Goal: Transaction & Acquisition: Purchase product/service

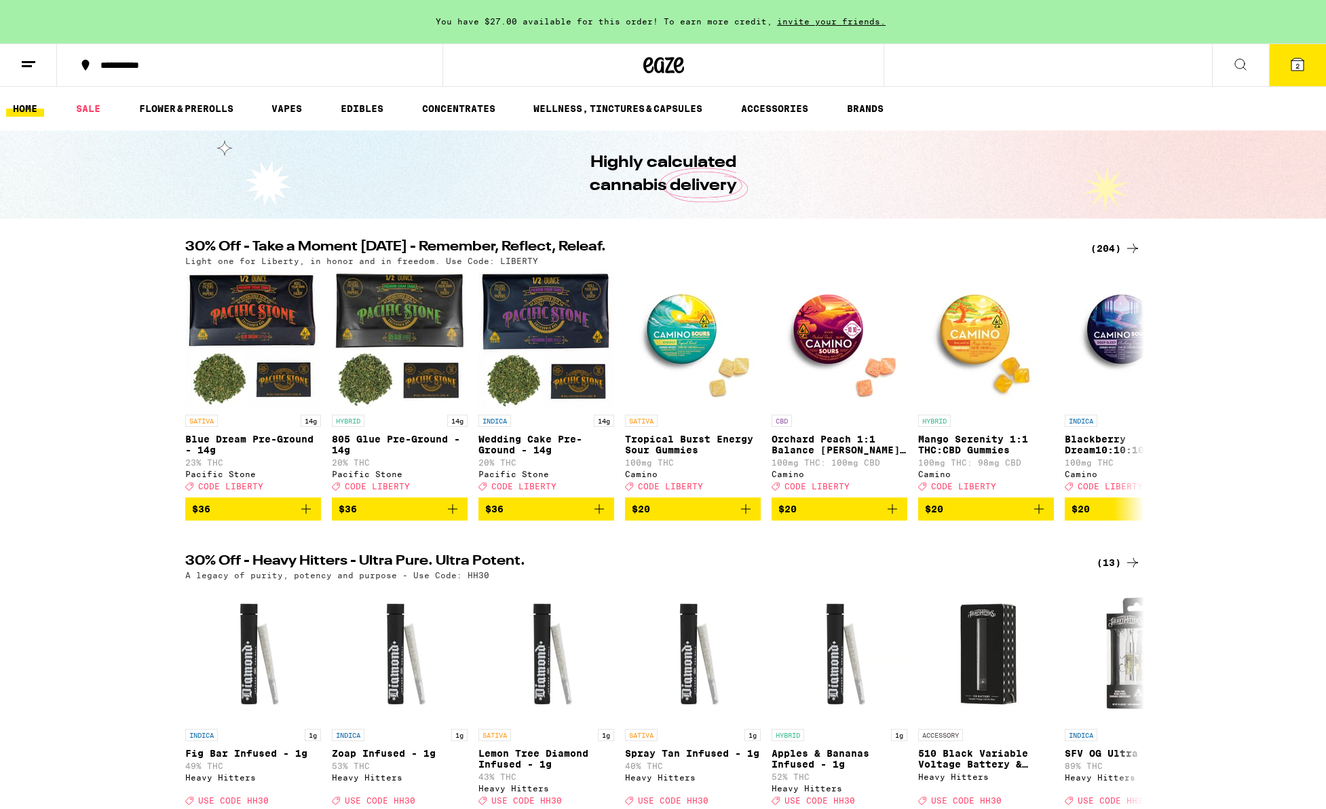
click at [1294, 62] on icon at bounding box center [1297, 64] width 12 height 12
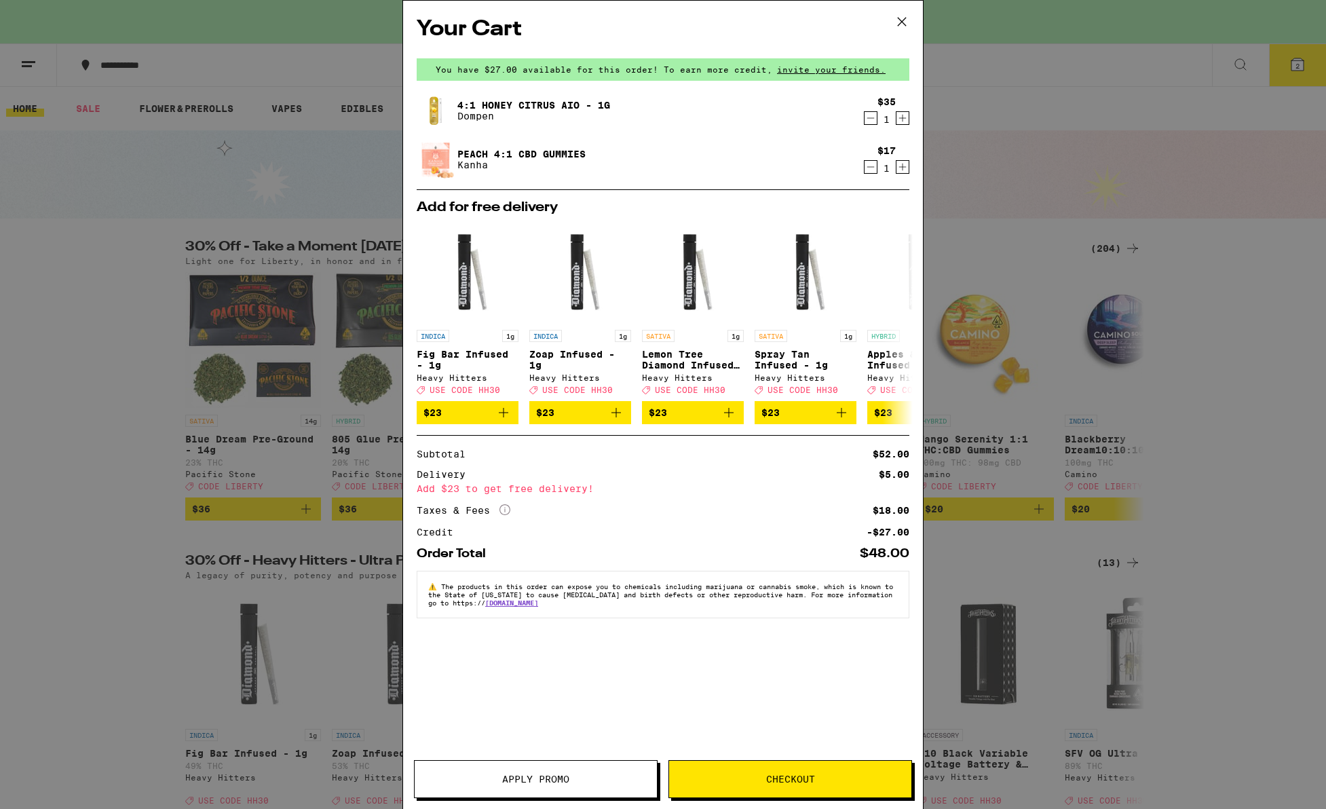
click at [801, 776] on span "Checkout" at bounding box center [790, 778] width 49 height 9
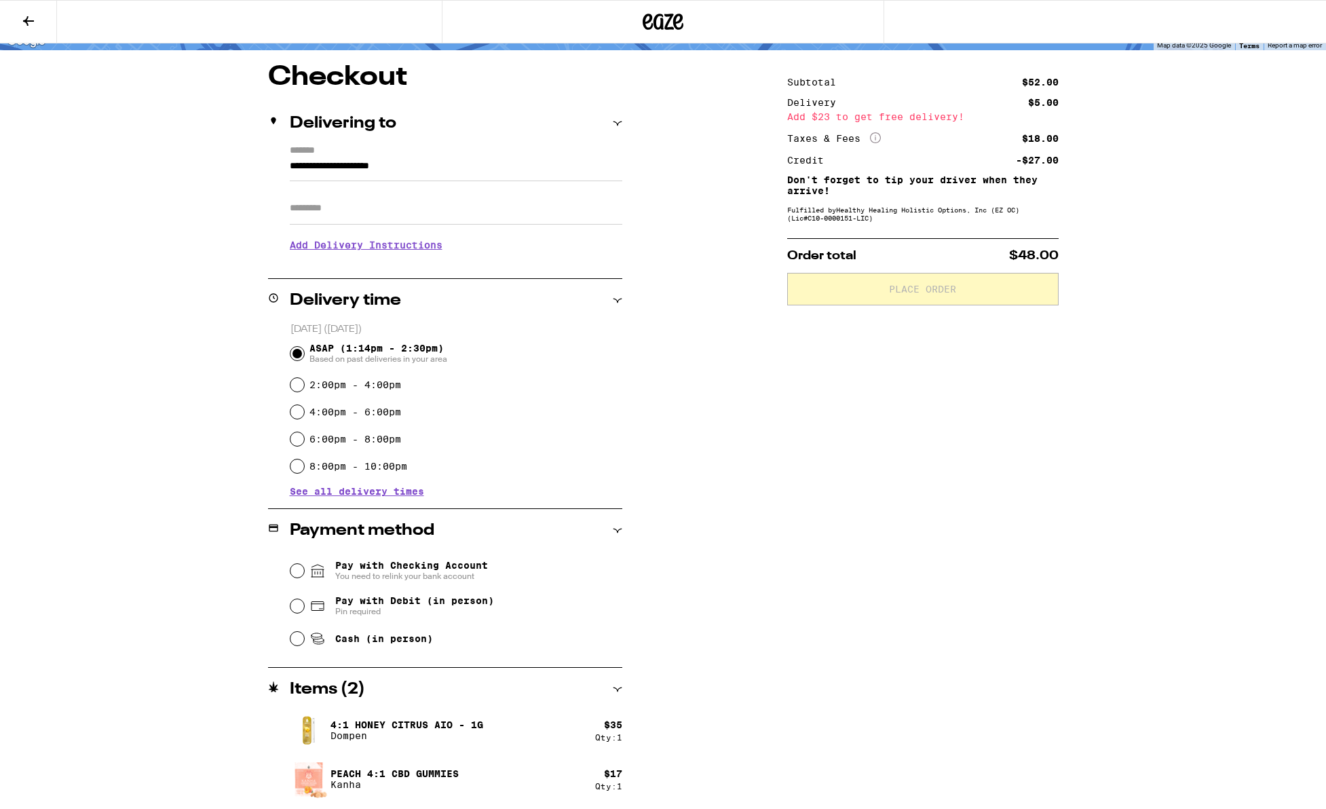
scroll to position [101, 0]
click at [297, 573] on input "Pay with Checking Account You need to relink your bank account" at bounding box center [297, 570] width 14 height 14
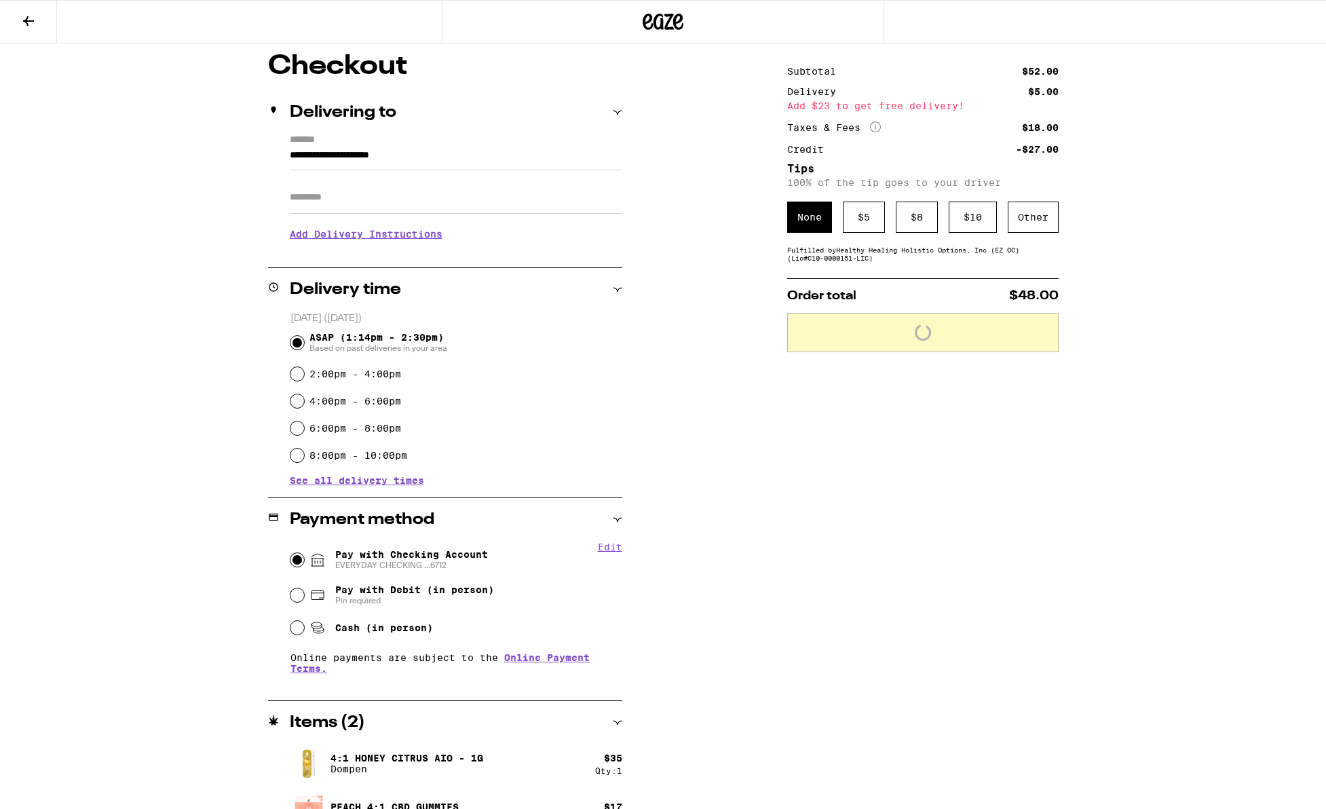
scroll to position [145, 0]
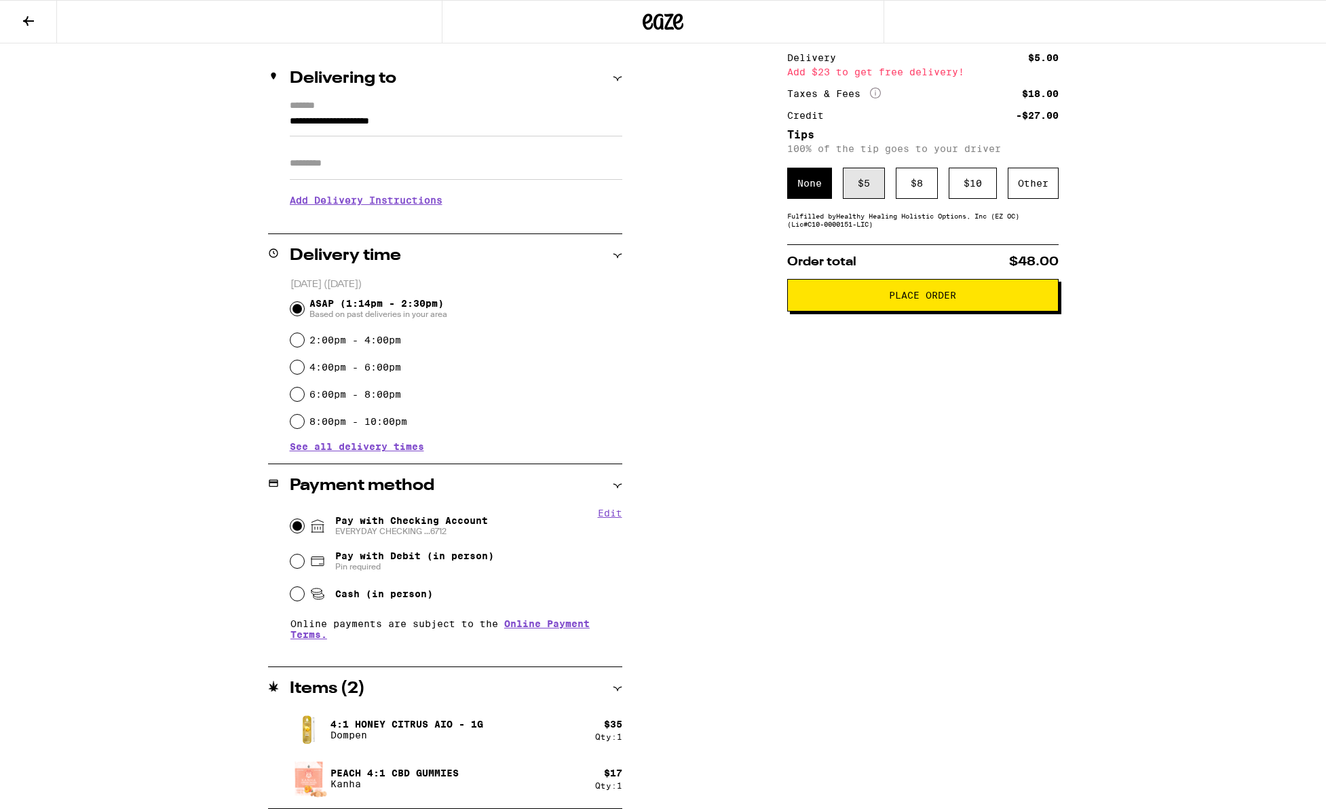
click at [862, 189] on div "$ 5" at bounding box center [864, 183] width 42 height 31
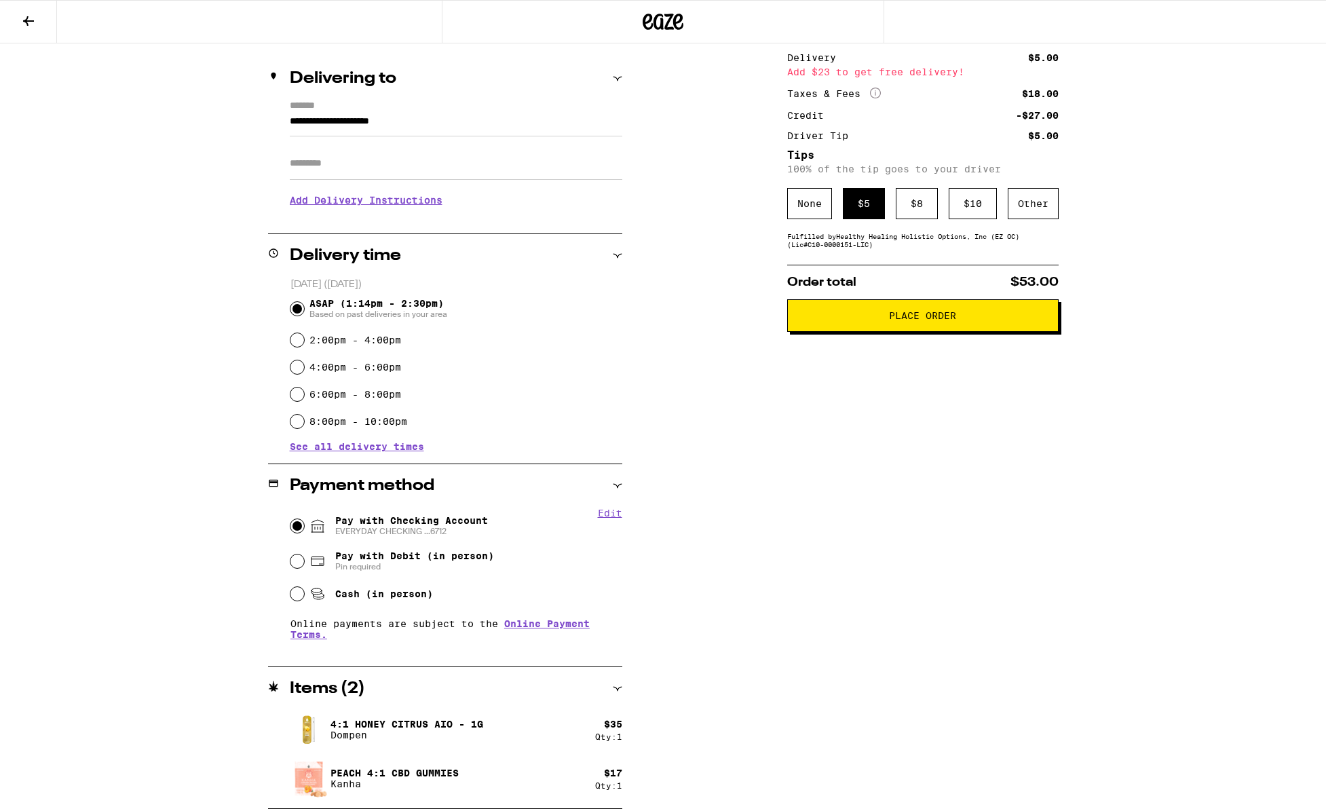
click at [930, 330] on button "Place Order" at bounding box center [922, 315] width 271 height 33
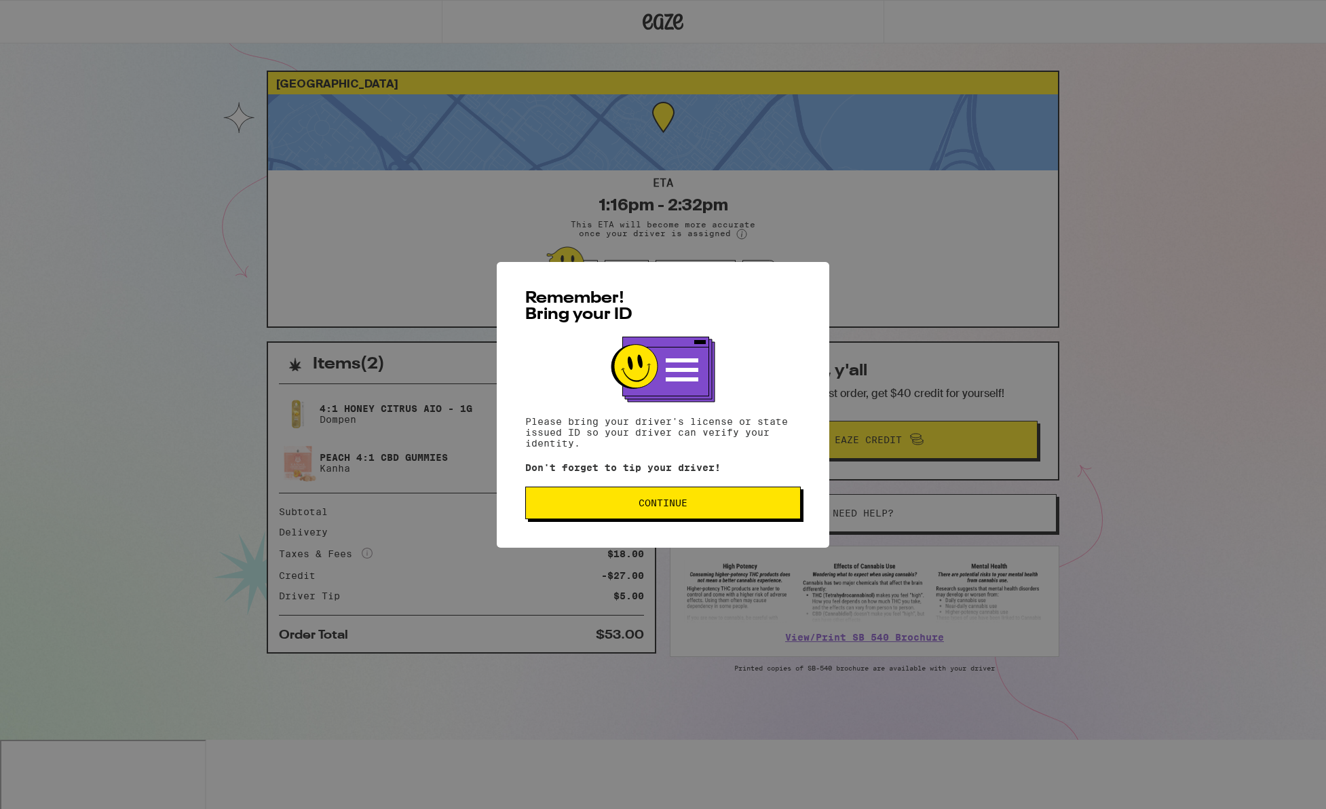
click at [651, 501] on span "Continue" at bounding box center [663, 502] width 49 height 9
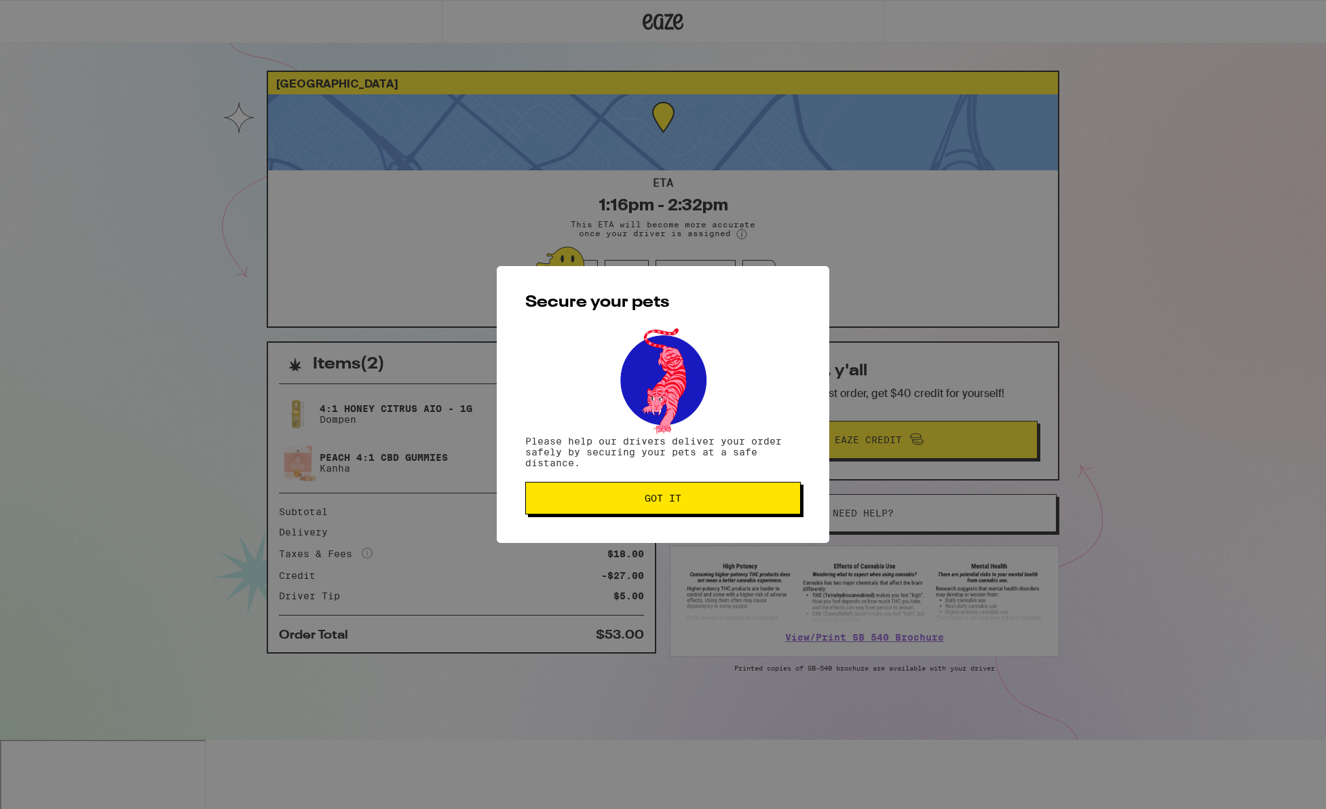
click at [651, 501] on span "Got it" at bounding box center [663, 497] width 37 height 9
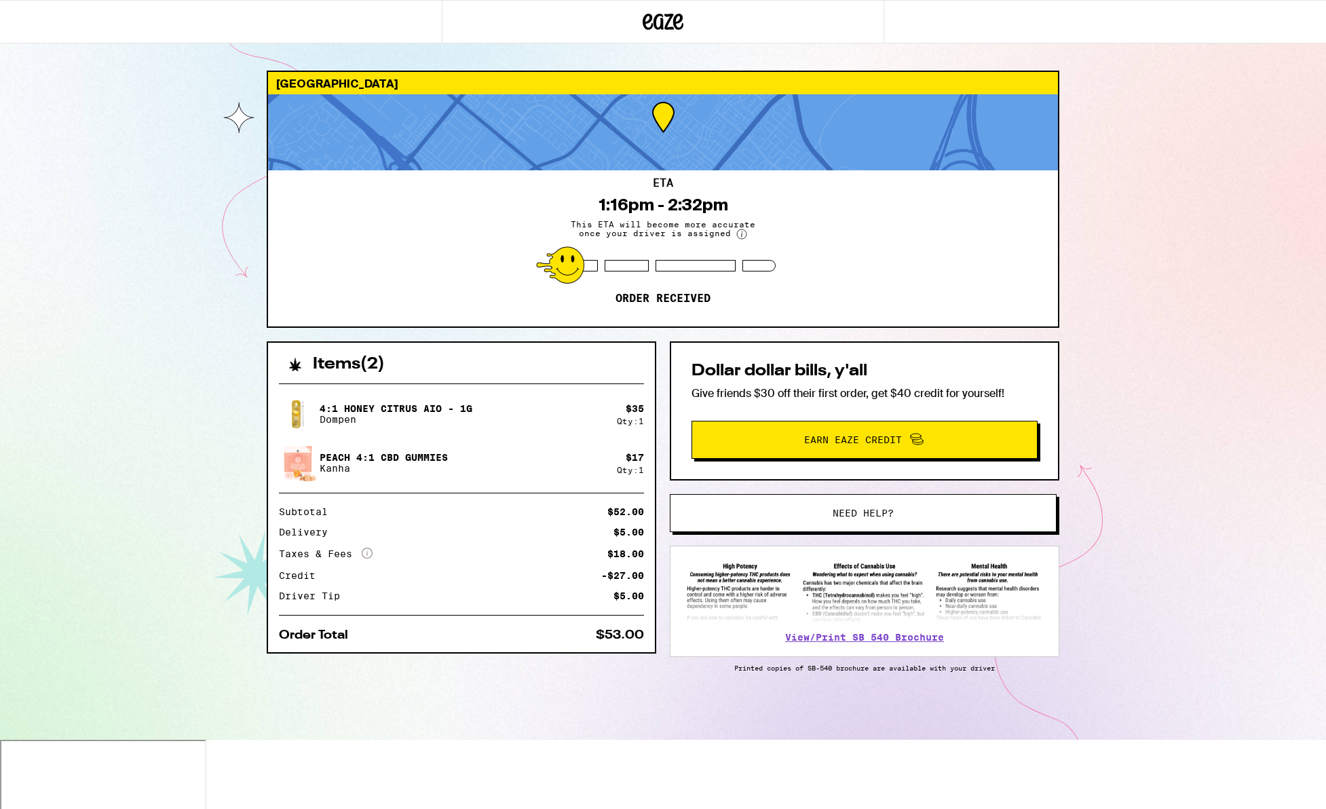
click at [742, 235] on circle at bounding box center [741, 233] width 9 height 9
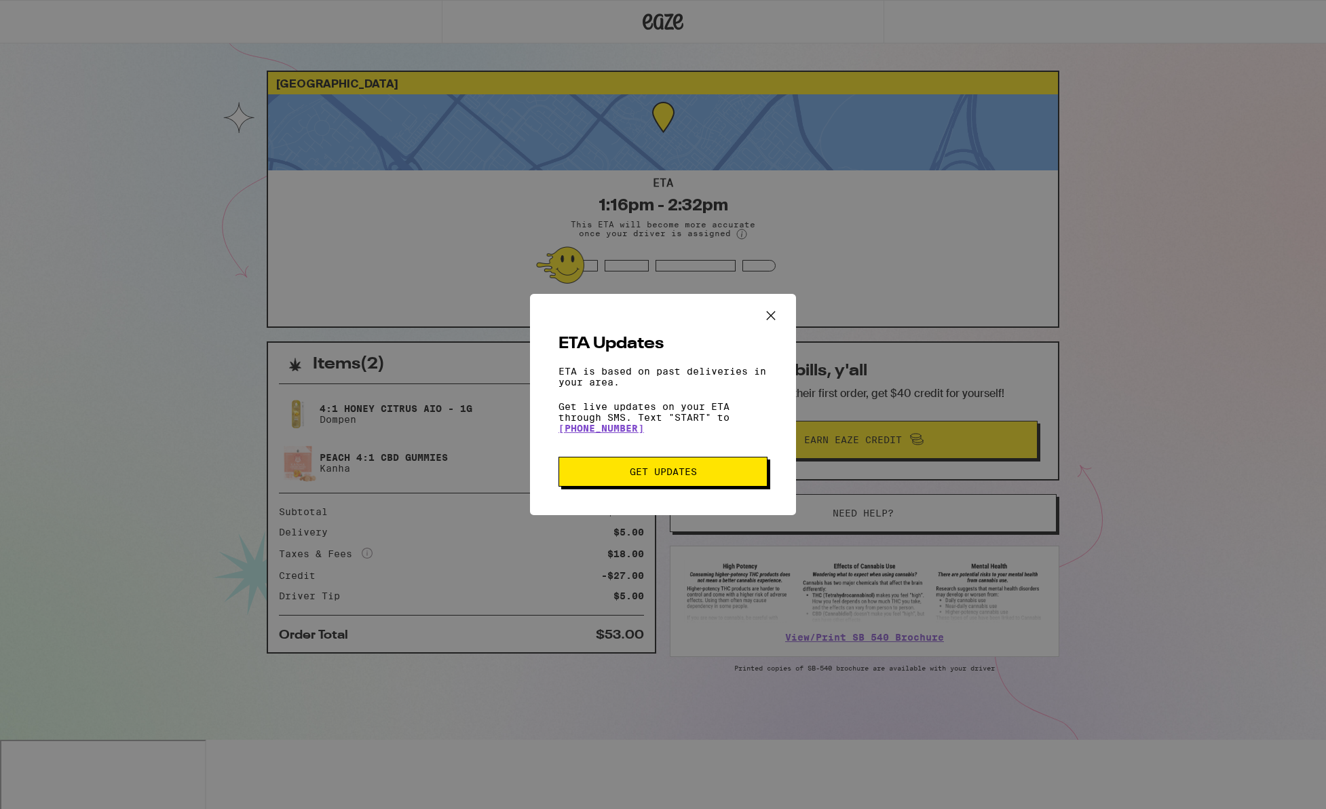
click at [772, 313] on icon "Close ETA information modal" at bounding box center [771, 315] width 20 height 20
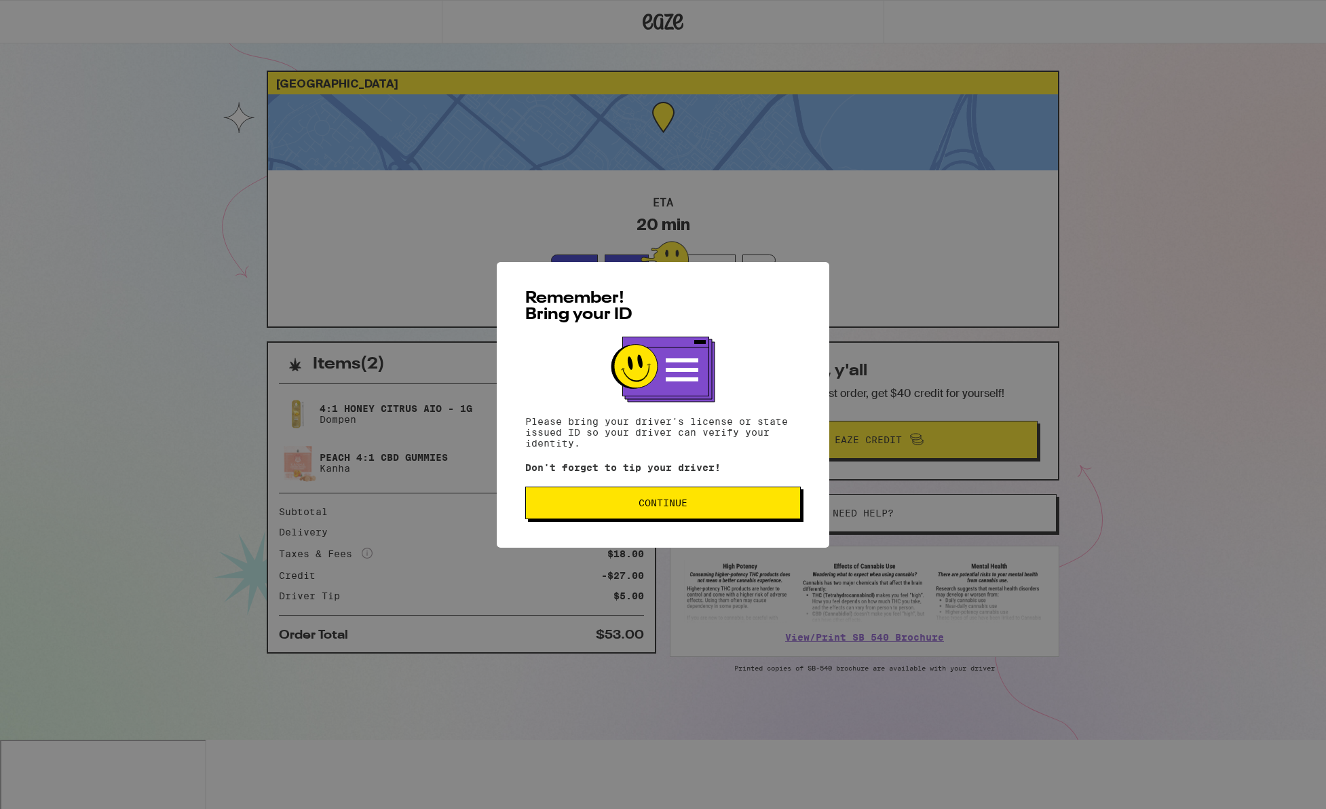
click at [686, 516] on button "Continue" at bounding box center [662, 503] width 275 height 33
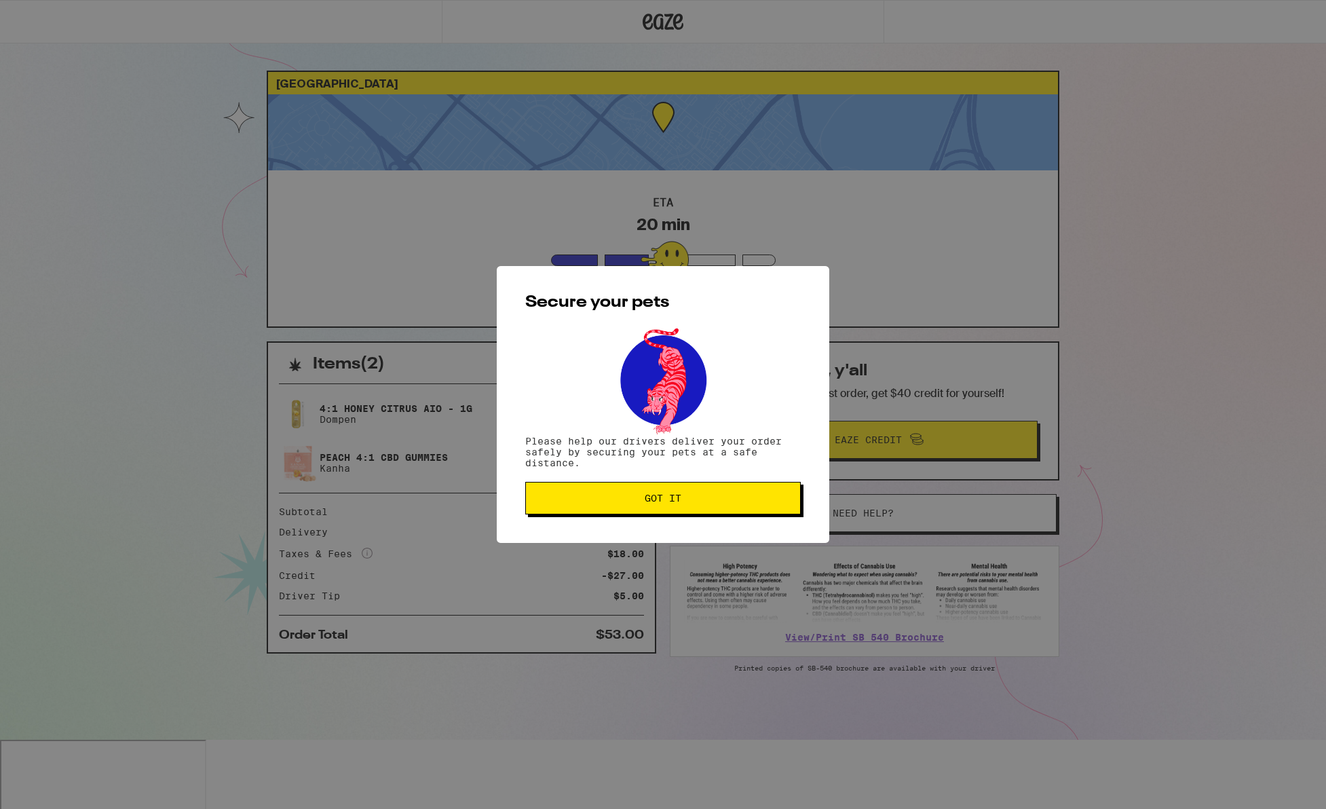
click at [677, 503] on span "Got it" at bounding box center [663, 497] width 37 height 9
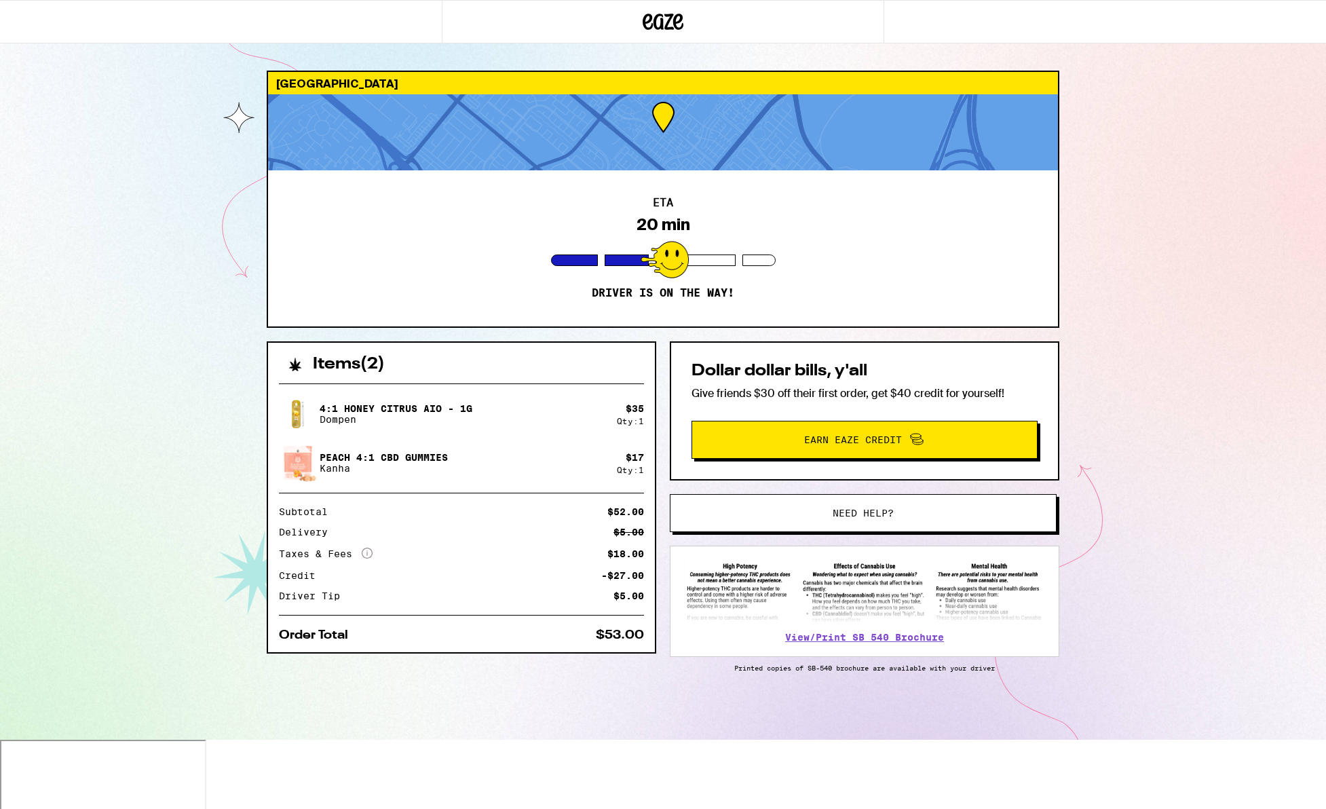
click at [677, 267] on div at bounding box center [665, 259] width 48 height 37
click at [1179, 206] on div "115 Rotunda Irvine 92620 ETA 20 min Driver is on the way! Items ( 2 ) 4:1 Honey…" at bounding box center [663, 370] width 1326 height 740
click at [1108, 289] on div "115 Rotunda Irvine 92620 ETA 5 min Driver is on the way! Items ( 2 ) 4:1 Honey …" at bounding box center [663, 370] width 1326 height 740
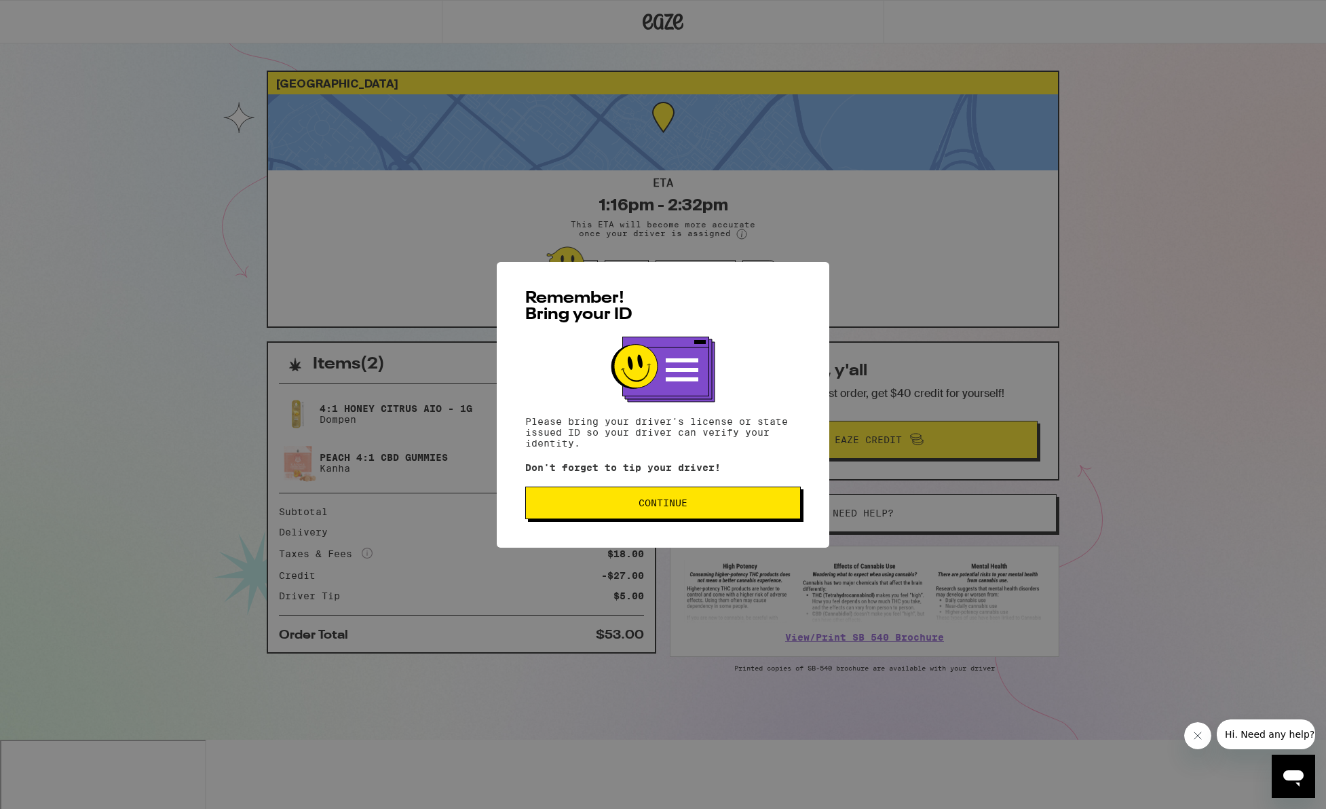
click at [740, 491] on button "Continue" at bounding box center [662, 503] width 275 height 33
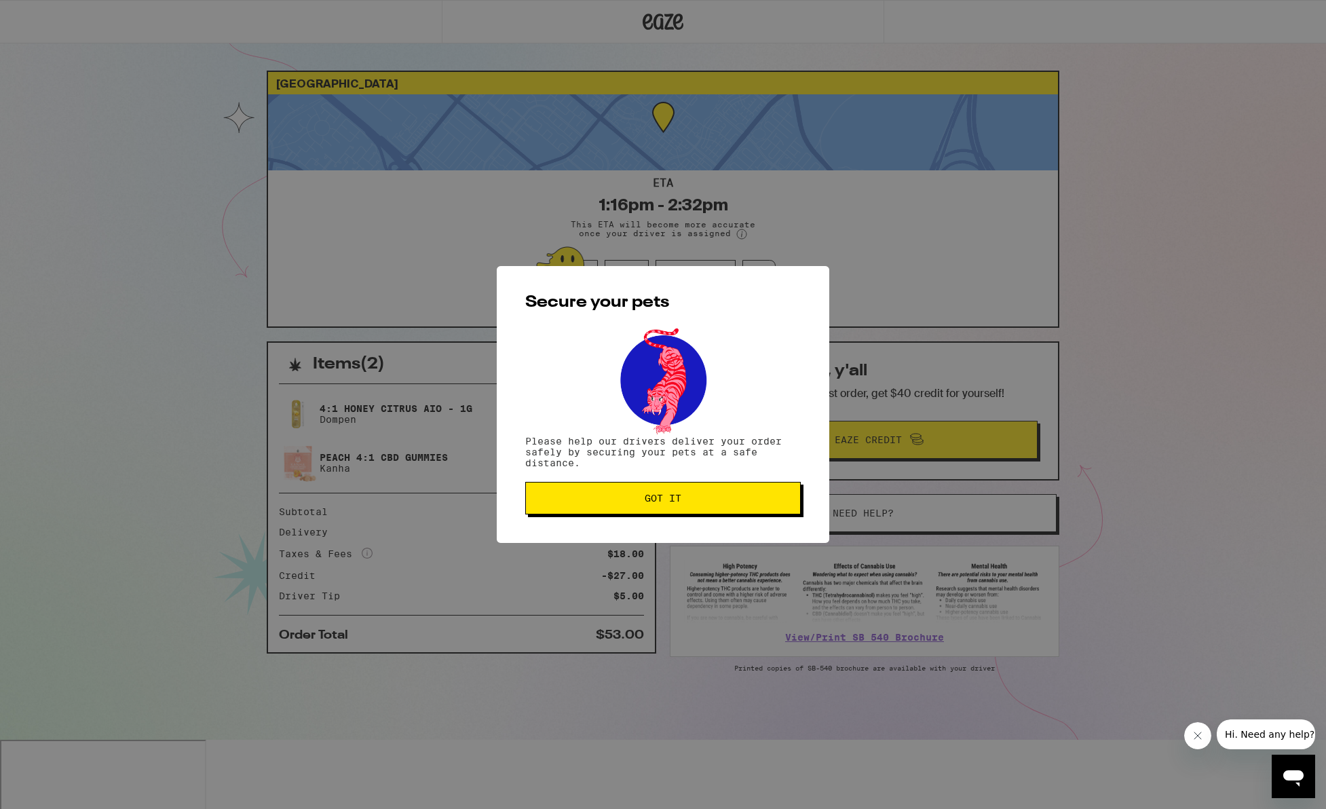
click at [683, 510] on button "Got it" at bounding box center [662, 498] width 275 height 33
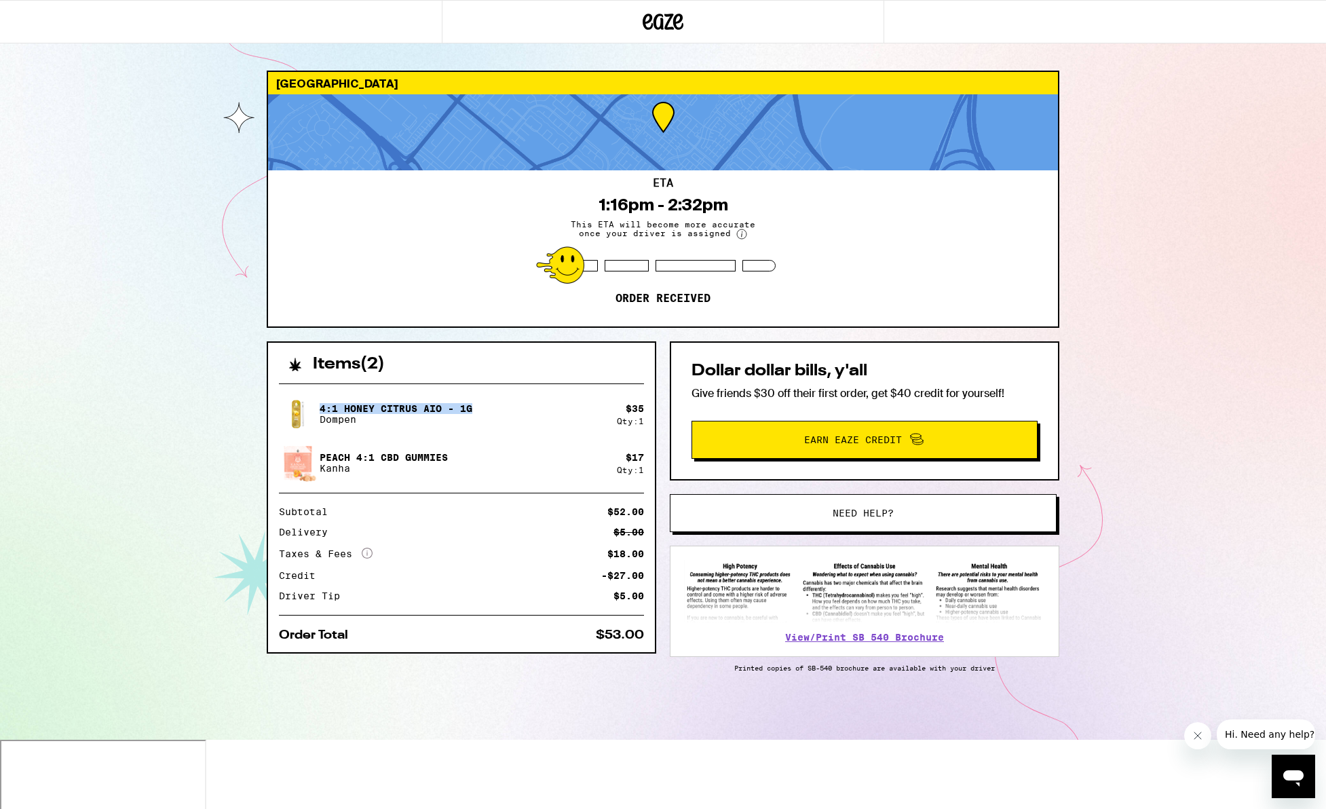
drag, startPoint x: 476, startPoint y: 406, endPoint x: 318, endPoint y: 406, distance: 158.1
click at [318, 406] on div "4:1 Honey Citrus AIO - 1g Dompen" at bounding box center [448, 414] width 338 height 38
copy p "4:1 Honey Citrus AIO - 1g"
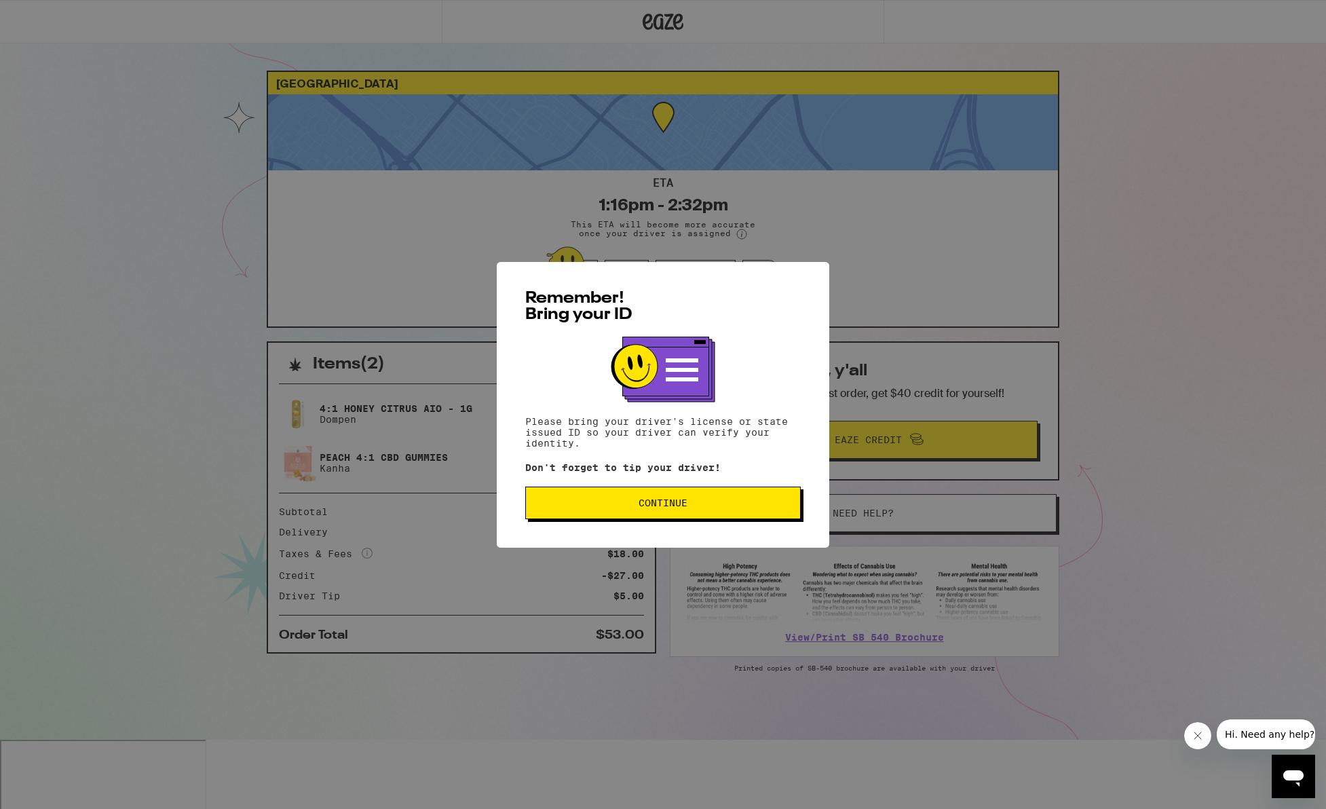
click at [639, 498] on button "Continue" at bounding box center [662, 503] width 275 height 33
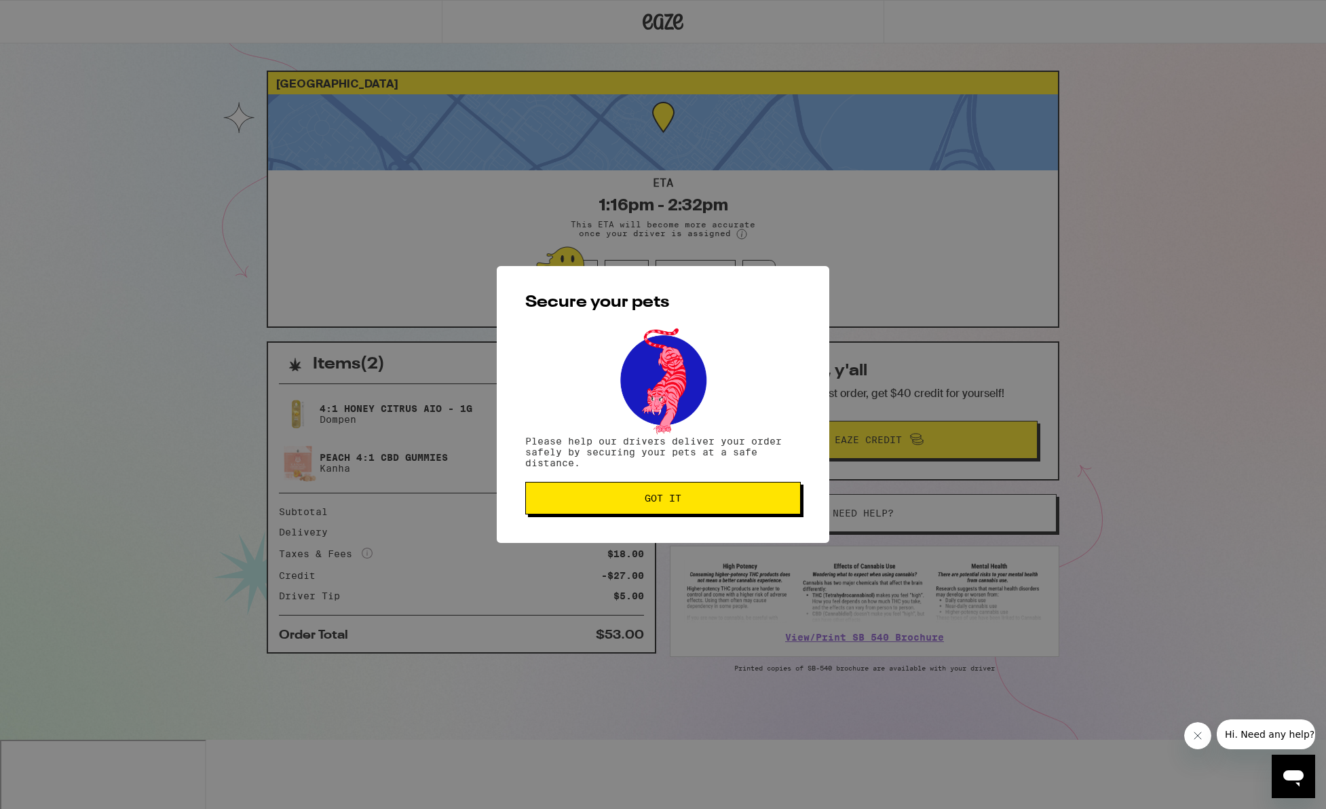
click at [670, 503] on span "Got it" at bounding box center [663, 497] width 37 height 9
